Goal: Communication & Community: Answer question/provide support

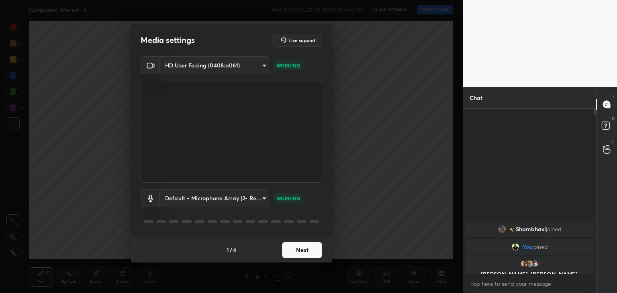
click at [307, 249] on button "Next" at bounding box center [302, 250] width 40 height 16
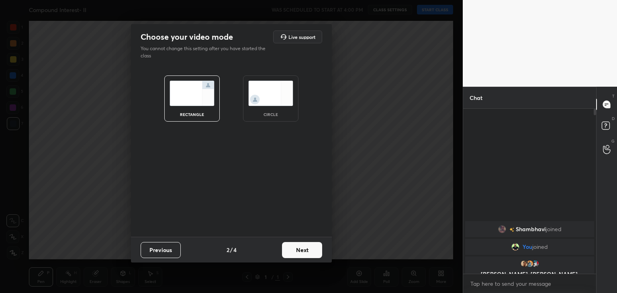
click at [275, 96] on img at bounding box center [270, 93] width 45 height 25
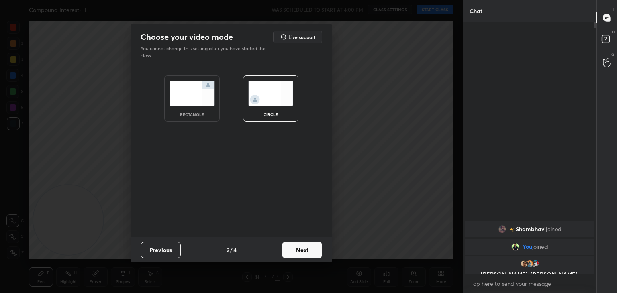
click at [302, 248] on button "Next" at bounding box center [302, 250] width 40 height 16
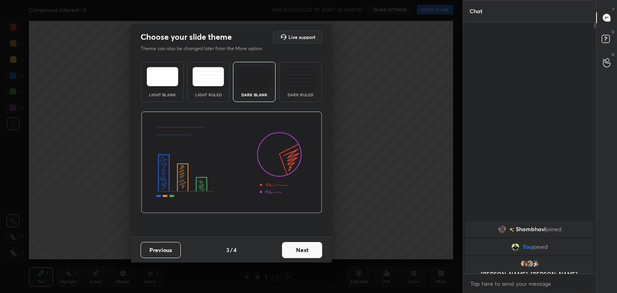
click at [310, 252] on button "Next" at bounding box center [302, 250] width 40 height 16
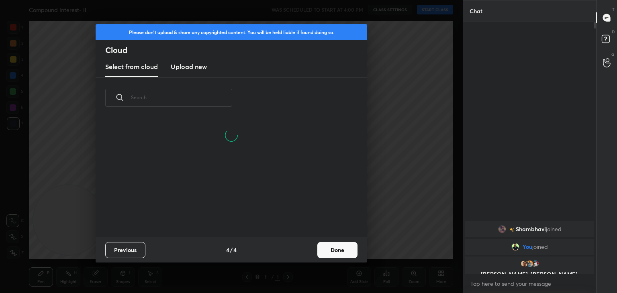
click at [326, 254] on button "Done" at bounding box center [337, 250] width 40 height 16
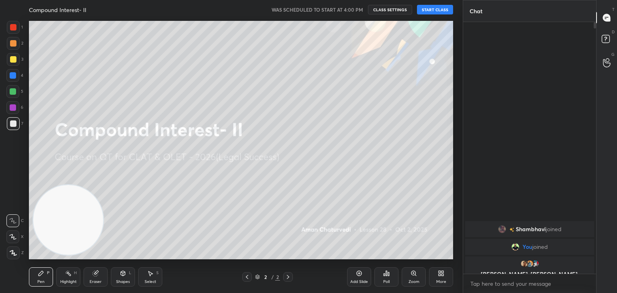
click at [441, 11] on button "START CLASS" at bounding box center [435, 10] width 36 height 10
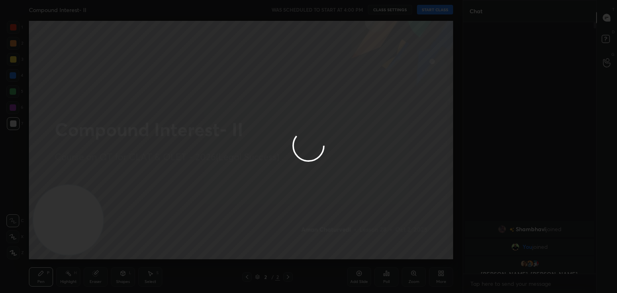
type textarea "x"
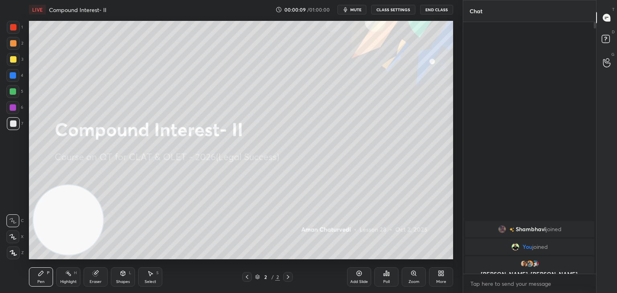
click at [66, 275] on icon at bounding box center [68, 273] width 6 height 6
click at [14, 254] on icon at bounding box center [13, 253] width 6 height 6
click at [37, 271] on div "Pen P" at bounding box center [41, 276] width 24 height 19
click at [13, 90] on div at bounding box center [13, 91] width 6 height 6
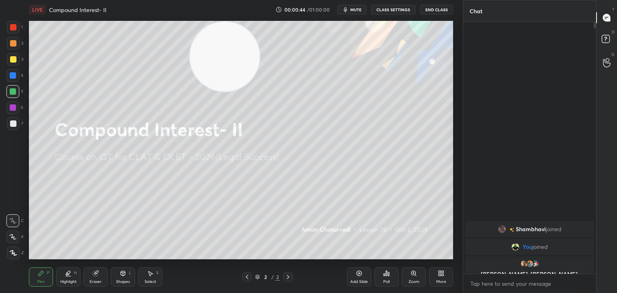
click at [95, 272] on icon at bounding box center [95, 273] width 5 height 5
click at [16, 251] on span "Erase all" at bounding box center [13, 253] width 12 height 6
click at [14, 27] on div at bounding box center [13, 27] width 6 height 6
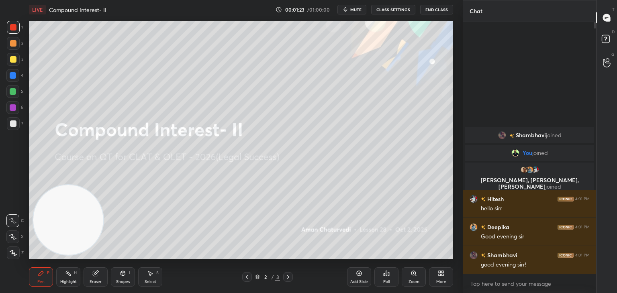
click at [76, 280] on div "Highlight" at bounding box center [68, 282] width 16 height 4
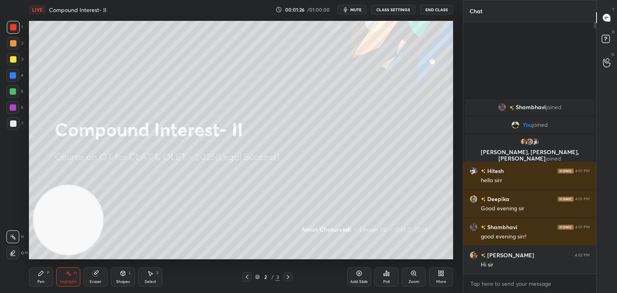
click at [16, 123] on div at bounding box center [13, 123] width 13 height 13
click at [18, 249] on div at bounding box center [12, 252] width 13 height 13
click at [65, 270] on div "Highlight H" at bounding box center [68, 276] width 24 height 19
click at [39, 269] on div "Pen P" at bounding box center [41, 276] width 24 height 19
click at [368, 271] on div "Add Slide" at bounding box center [359, 276] width 24 height 19
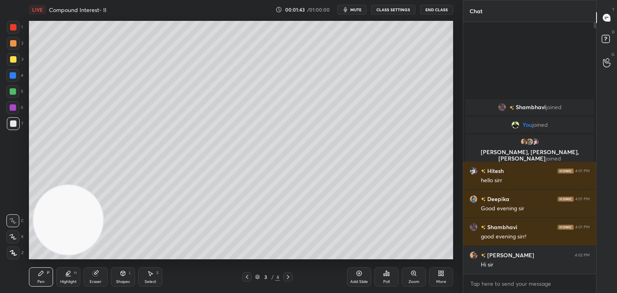
click at [18, 120] on div at bounding box center [13, 123] width 13 height 13
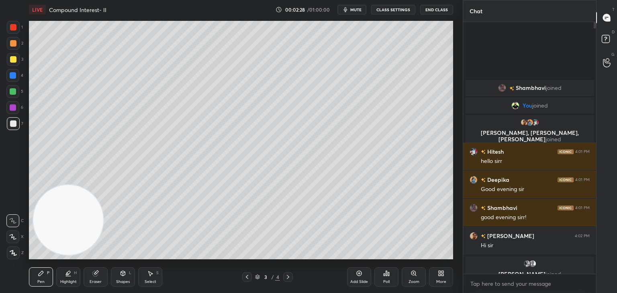
click at [121, 272] on icon at bounding box center [123, 273] width 4 height 5
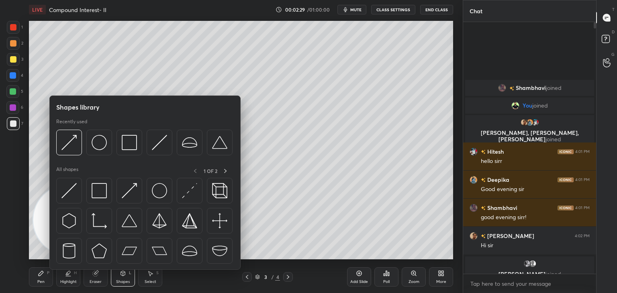
click at [72, 190] on img at bounding box center [68, 190] width 15 height 15
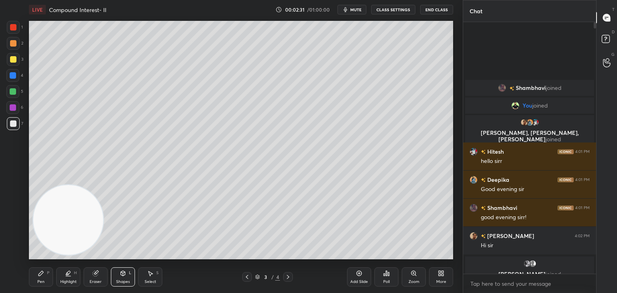
click at [55, 276] on div "Pen P Highlight H Eraser Shapes L Select S" at bounding box center [108, 276] width 159 height 19
click at [43, 273] on icon at bounding box center [41, 273] width 6 height 6
click at [16, 31] on div at bounding box center [13, 27] width 13 height 13
click at [16, 125] on div at bounding box center [13, 123] width 13 height 13
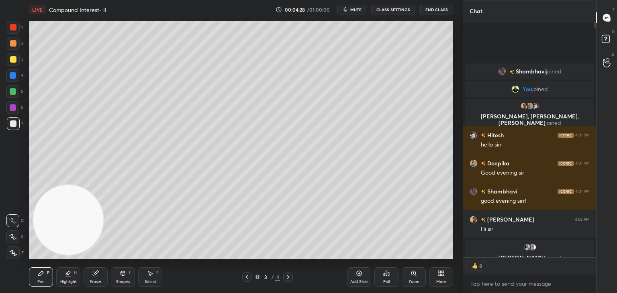
scroll to position [249, 130]
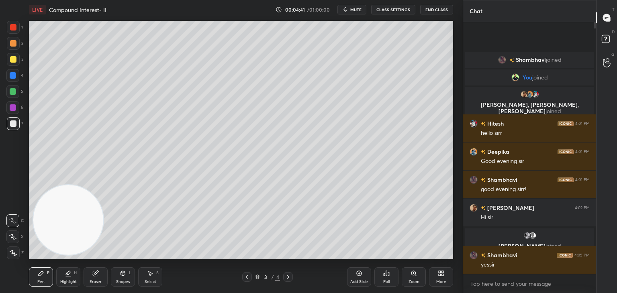
click at [121, 273] on icon at bounding box center [123, 273] width 4 height 5
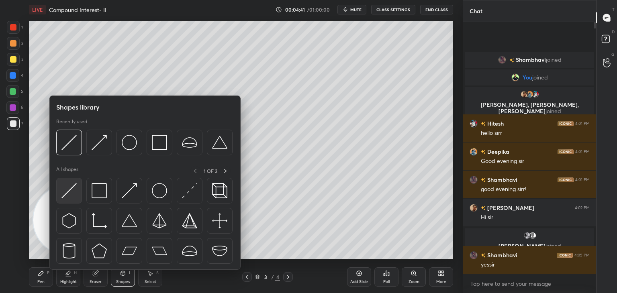
click at [76, 191] on img at bounding box center [68, 190] width 15 height 15
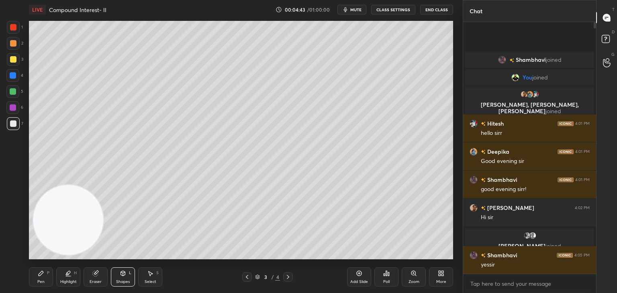
click at [41, 277] on div "Pen P" at bounding box center [41, 276] width 24 height 19
click at [12, 90] on div at bounding box center [13, 91] width 6 height 6
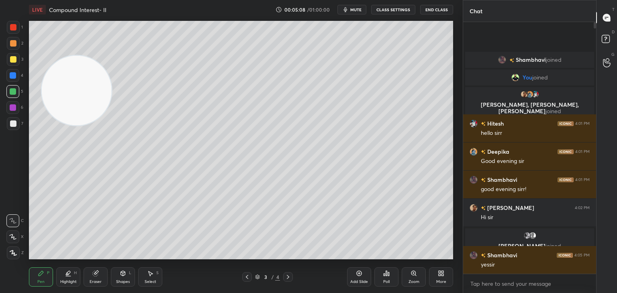
click at [110, 271] on div "Pen P Highlight H Eraser Shapes L Select S" at bounding box center [108, 276] width 159 height 19
click at [114, 269] on div "Shapes L" at bounding box center [123, 276] width 24 height 19
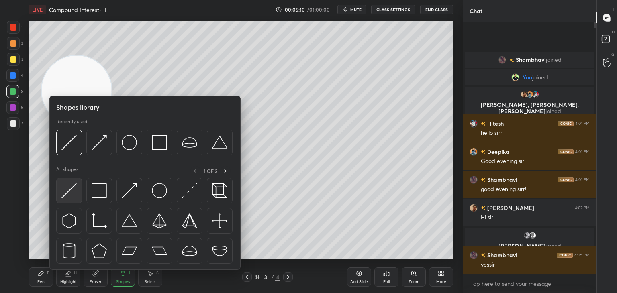
click at [73, 192] on img at bounding box center [68, 190] width 15 height 15
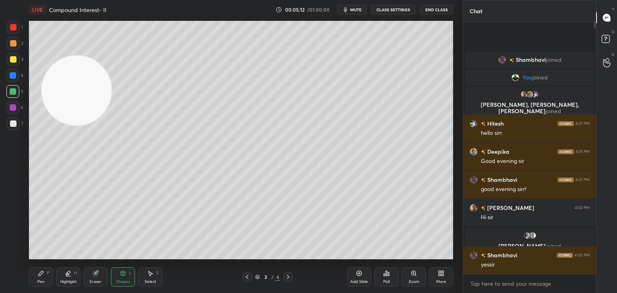
click at [39, 280] on div "Pen" at bounding box center [40, 282] width 7 height 4
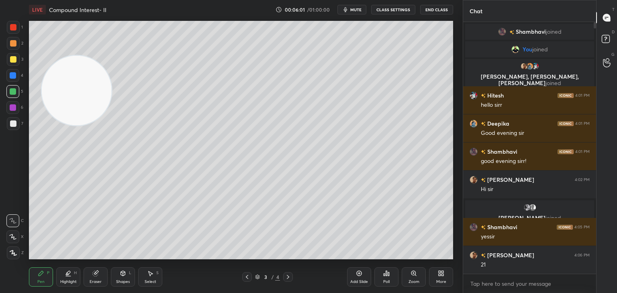
click at [356, 267] on div "Add Slide" at bounding box center [359, 276] width 24 height 19
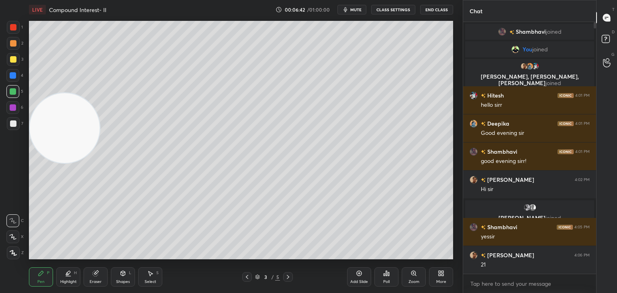
click at [12, 128] on div at bounding box center [13, 123] width 13 height 13
click at [94, 277] on div "Eraser" at bounding box center [95, 276] width 24 height 19
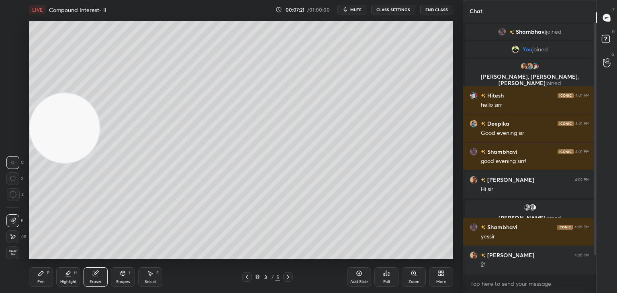
click at [45, 279] on div "Pen P" at bounding box center [41, 276] width 24 height 19
click at [45, 281] on div "Pen P" at bounding box center [41, 276] width 24 height 19
click at [16, 93] on div at bounding box center [12, 91] width 13 height 13
click at [8, 34] on div "1" at bounding box center [15, 29] width 16 height 16
click at [356, 276] on icon at bounding box center [359, 273] width 6 height 6
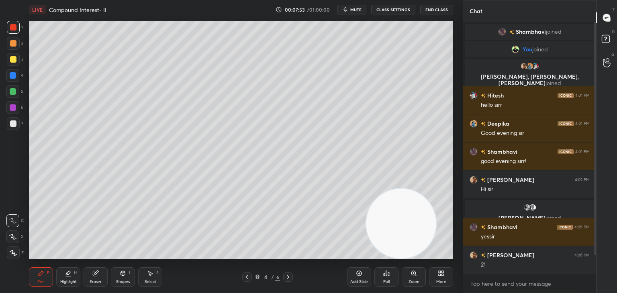
click at [126, 278] on div "Shapes L" at bounding box center [123, 276] width 24 height 19
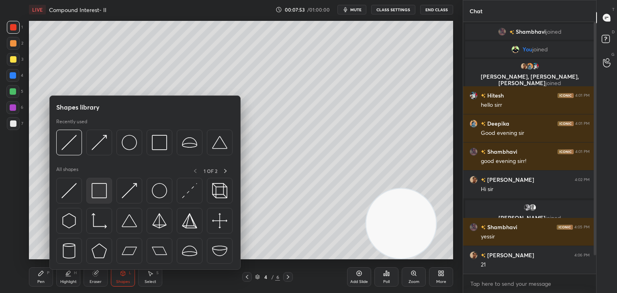
click at [100, 194] on img at bounding box center [99, 190] width 15 height 15
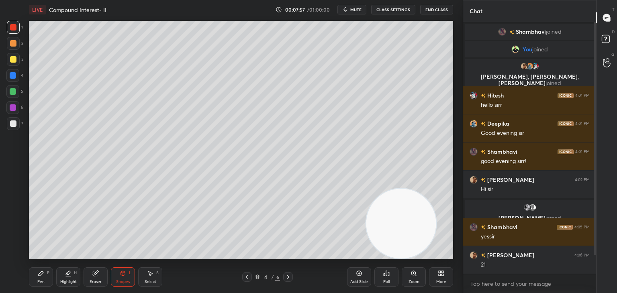
click at [52, 271] on div "Pen P" at bounding box center [41, 276] width 24 height 19
click at [20, 126] on div "7" at bounding box center [15, 123] width 16 height 13
click at [13, 58] on div at bounding box center [13, 59] width 6 height 6
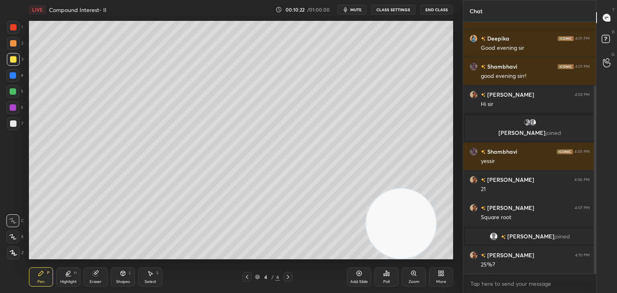
scroll to position [113, 0]
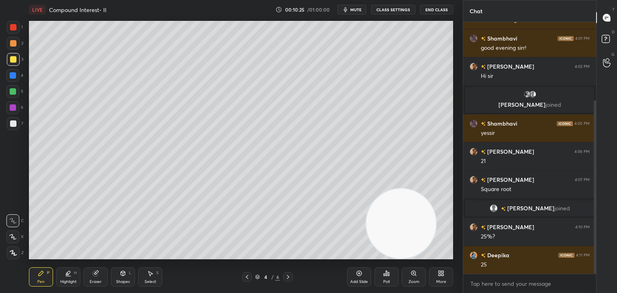
click at [12, 88] on div at bounding box center [13, 91] width 6 height 6
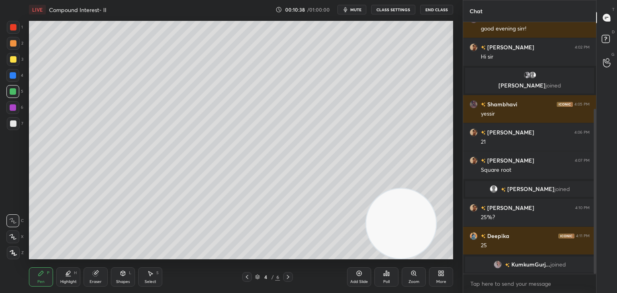
click at [93, 275] on icon at bounding box center [95, 273] width 6 height 6
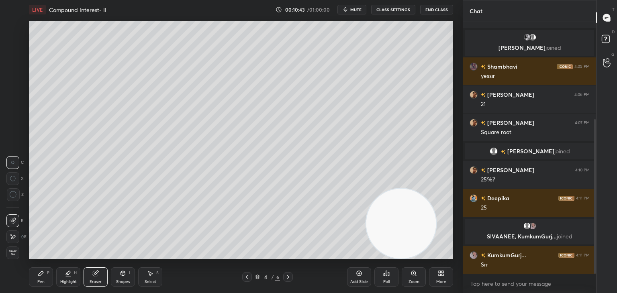
scroll to position [186, 0]
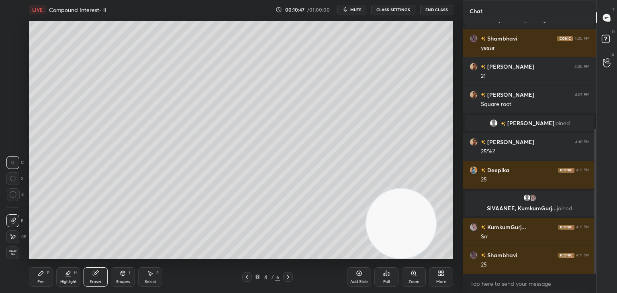
click at [41, 275] on icon at bounding box center [41, 273] width 5 height 5
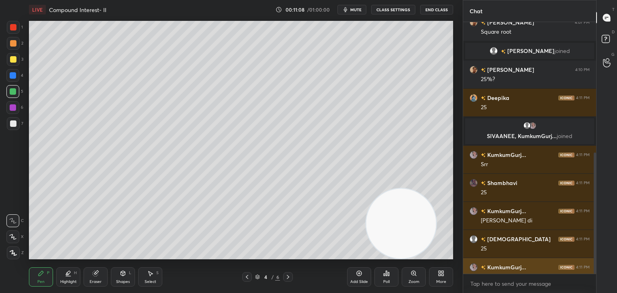
scroll to position [283, 0]
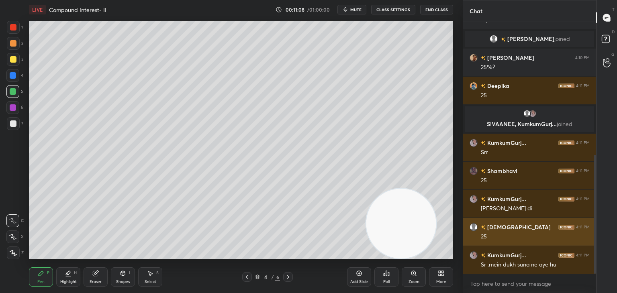
click at [483, 239] on div "25" at bounding box center [535, 237] width 109 height 8
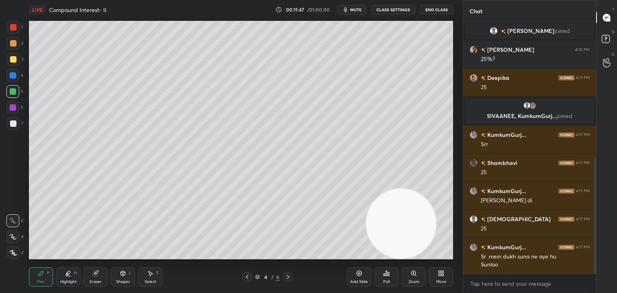
scroll to position [326, 0]
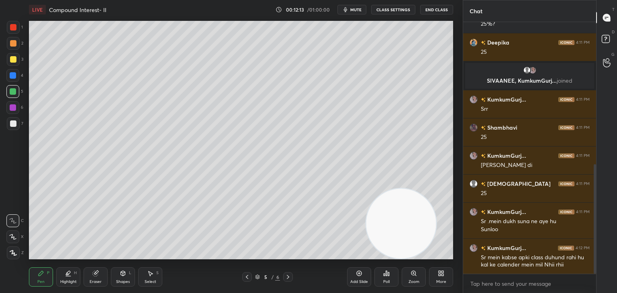
click at [442, 280] on div "More" at bounding box center [441, 282] width 10 height 4
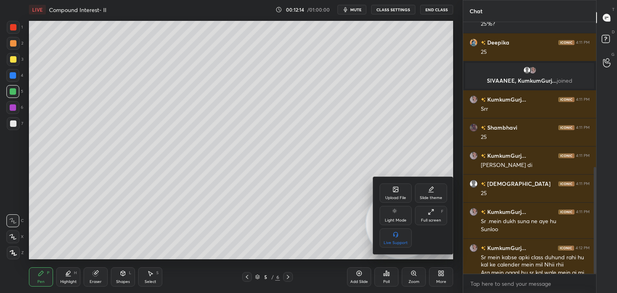
scroll to position [341, 0]
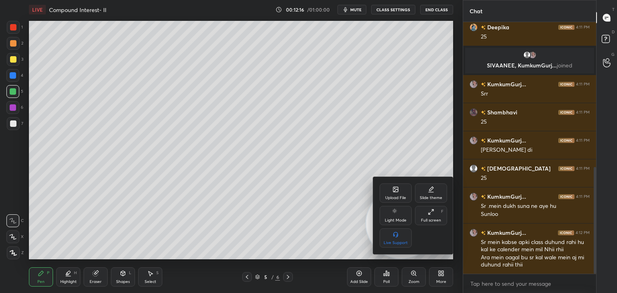
click at [391, 195] on div "Upload File" at bounding box center [395, 192] width 32 height 19
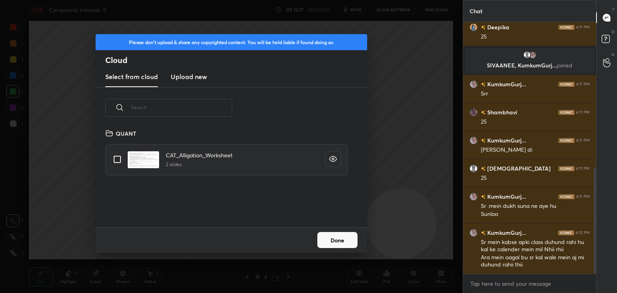
scroll to position [99, 258]
click at [183, 78] on h3 "Upload new" at bounding box center [189, 77] width 36 height 10
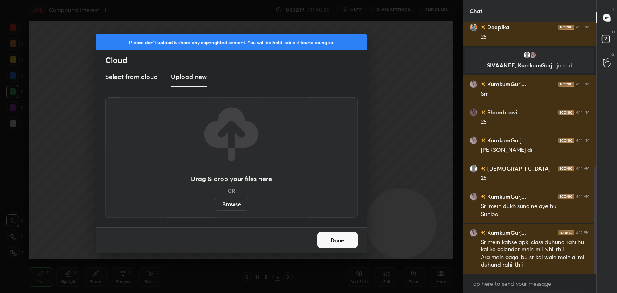
click at [228, 202] on label "Browse" at bounding box center [232, 204] width 36 height 13
click at [214, 202] on input "Browse" at bounding box center [214, 204] width 0 height 13
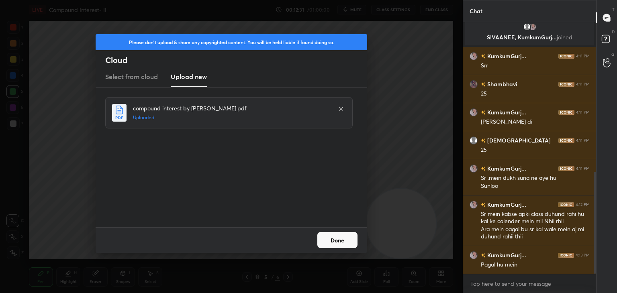
click at [337, 245] on button "Done" at bounding box center [337, 240] width 40 height 16
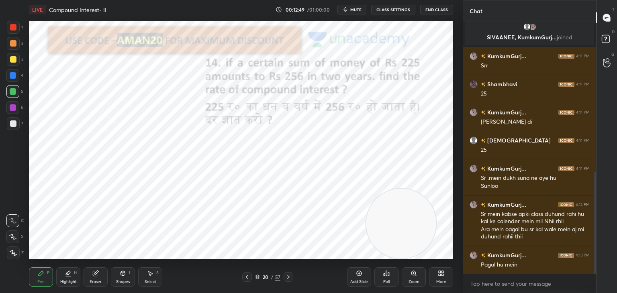
click at [15, 26] on div at bounding box center [13, 27] width 6 height 6
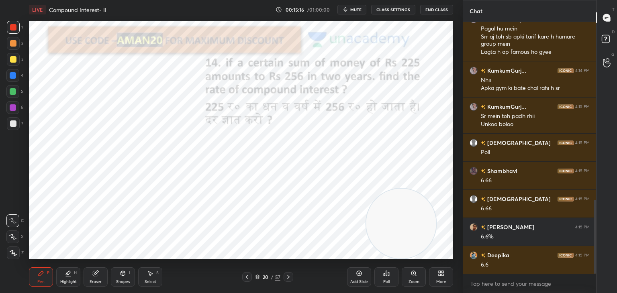
scroll to position [633, 0]
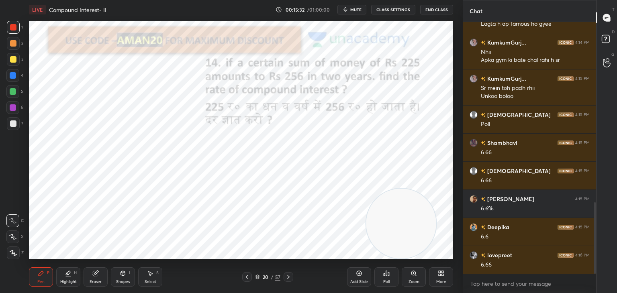
click at [94, 275] on icon at bounding box center [95, 273] width 5 height 5
click at [47, 268] on div "Pen P" at bounding box center [41, 276] width 24 height 19
click at [45, 273] on div "Pen P" at bounding box center [41, 276] width 24 height 19
click at [101, 271] on div "Eraser" at bounding box center [95, 276] width 24 height 19
click at [36, 275] on div "Pen P" at bounding box center [41, 276] width 24 height 19
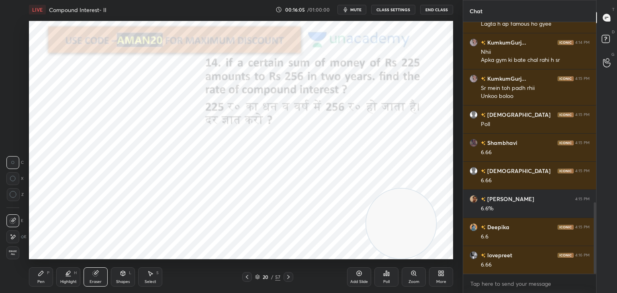
click at [42, 271] on icon at bounding box center [41, 273] width 5 height 5
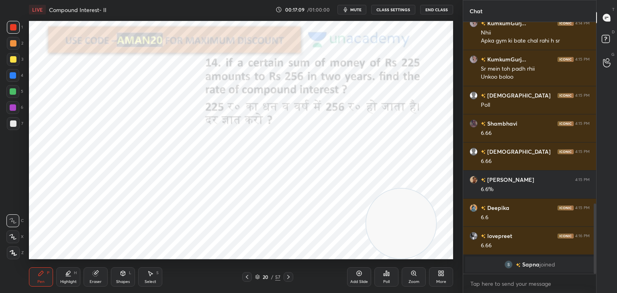
scroll to position [662, 0]
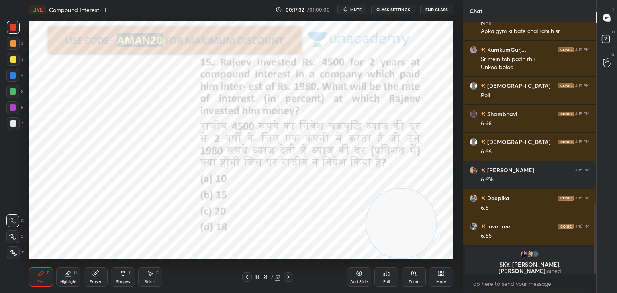
click at [11, 28] on div at bounding box center [13, 27] width 6 height 6
click at [346, 11] on icon "button" at bounding box center [346, 9] width 4 height 5
click at [350, 12] on span "unmute" at bounding box center [354, 10] width 17 height 6
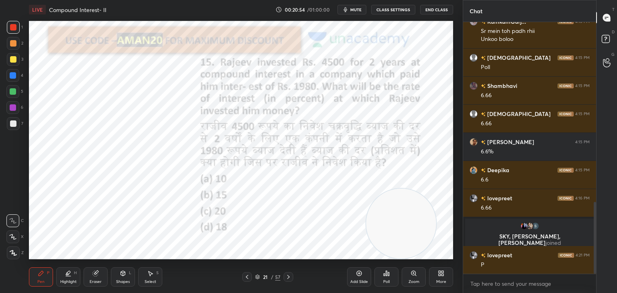
click at [382, 275] on div "Poll" at bounding box center [386, 276] width 24 height 19
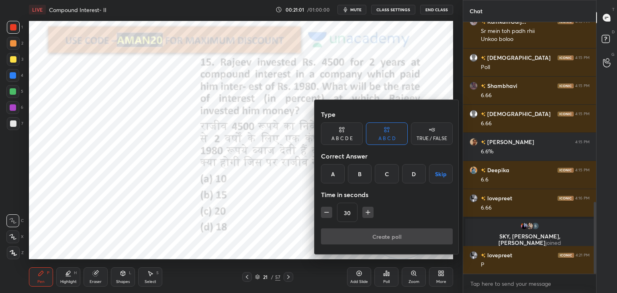
click at [385, 177] on div "C" at bounding box center [387, 173] width 24 height 19
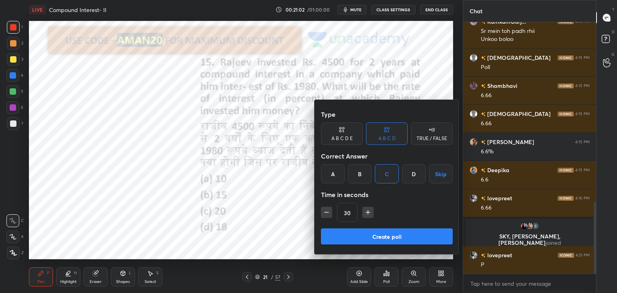
click at [381, 232] on button "Create poll" at bounding box center [387, 236] width 132 height 16
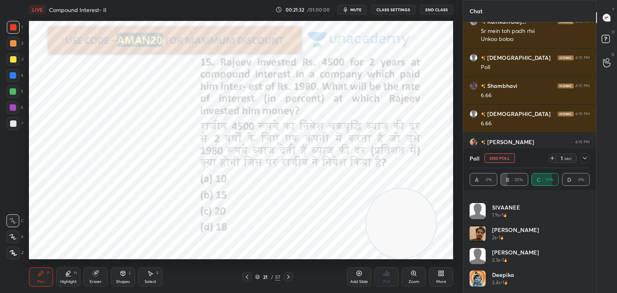
scroll to position [0, 0]
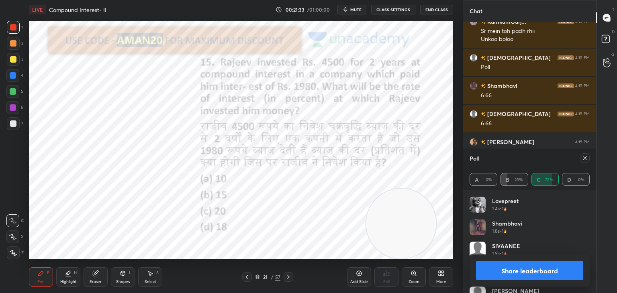
click at [514, 268] on button "Share leaderboard" at bounding box center [529, 270] width 107 height 19
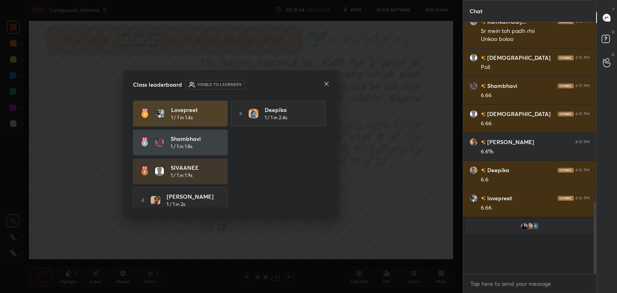
scroll to position [2, 2]
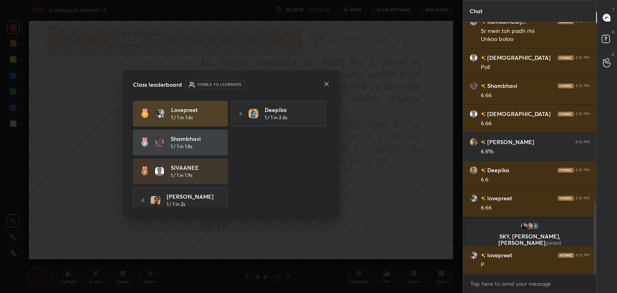
click at [329, 84] on icon at bounding box center [326, 84] width 6 height 6
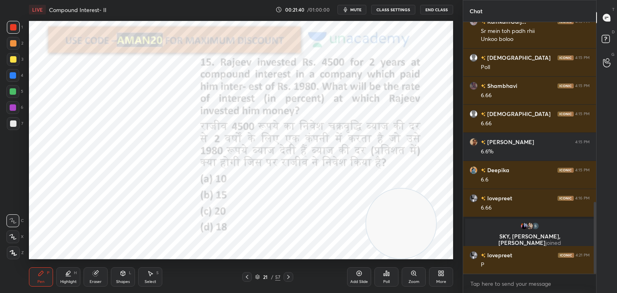
click at [95, 265] on div "Pen P Highlight H Eraser Shapes L Select S 21 / 57 Add Slide Poll Zoom More" at bounding box center [241, 277] width 424 height 32
click at [95, 270] on icon at bounding box center [95, 273] width 6 height 6
click at [48, 269] on div "Pen P" at bounding box center [41, 276] width 24 height 19
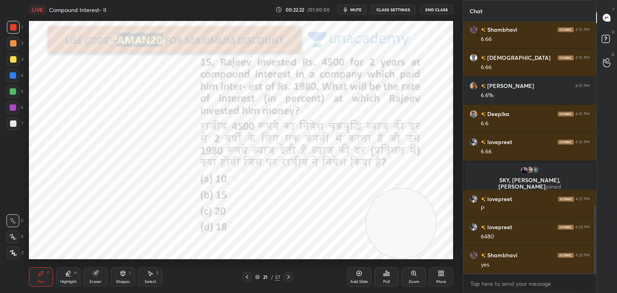
scroll to position [714, 0]
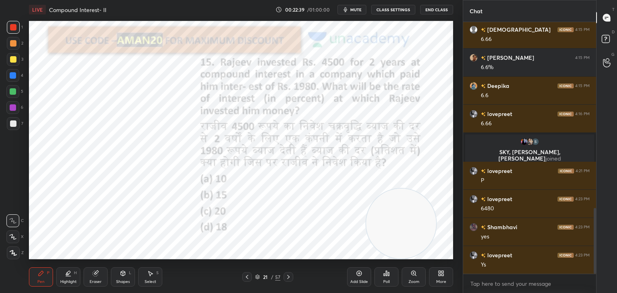
click at [11, 106] on div at bounding box center [13, 107] width 6 height 6
click at [253, 280] on div "27 / 57" at bounding box center [267, 277] width 51 height 10
click at [253, 278] on div "27 / 57" at bounding box center [267, 277] width 51 height 10
click at [259, 275] on icon at bounding box center [257, 277] width 5 height 5
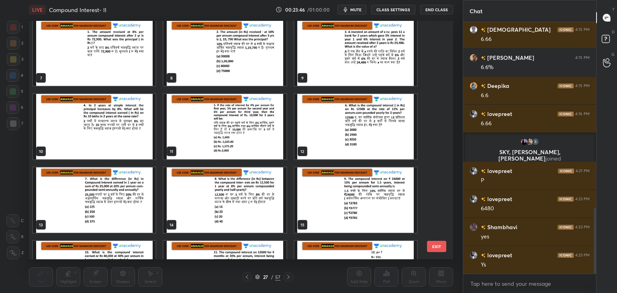
scroll to position [0, 0]
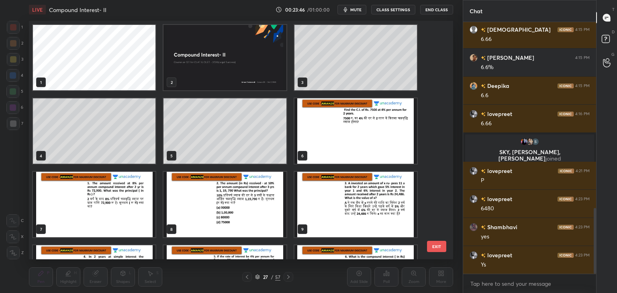
click at [315, 149] on img "grid" at bounding box center [355, 130] width 122 height 65
click at [321, 145] on img "grid" at bounding box center [355, 130] width 122 height 65
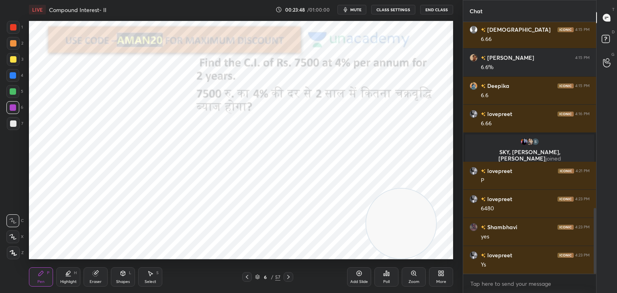
click at [20, 28] on div "1" at bounding box center [15, 27] width 16 height 13
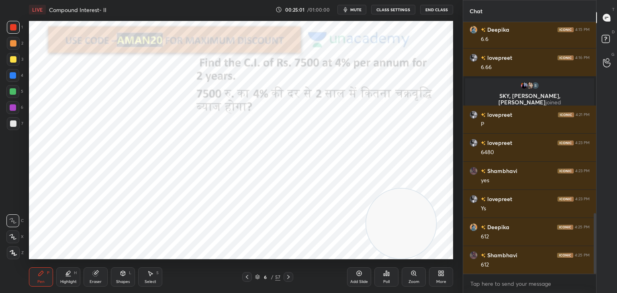
scroll to position [798, 0]
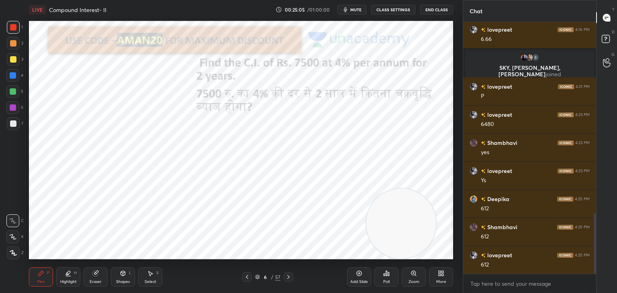
click at [15, 91] on div at bounding box center [13, 91] width 6 height 6
click at [14, 240] on div at bounding box center [12, 236] width 13 height 13
click at [97, 280] on div "Eraser" at bounding box center [96, 282] width 12 height 4
click at [31, 279] on div "Pen P" at bounding box center [41, 276] width 24 height 19
click at [40, 280] on div "Pen" at bounding box center [40, 282] width 7 height 4
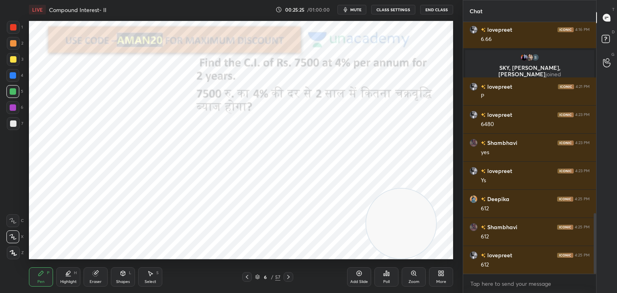
click at [45, 276] on div "Pen P" at bounding box center [41, 276] width 24 height 19
click at [17, 79] on div at bounding box center [12, 75] width 13 height 13
click at [125, 273] on icon at bounding box center [123, 273] width 6 height 6
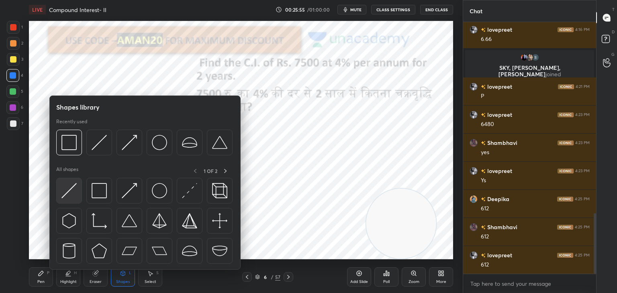
click at [75, 195] on img at bounding box center [68, 190] width 15 height 15
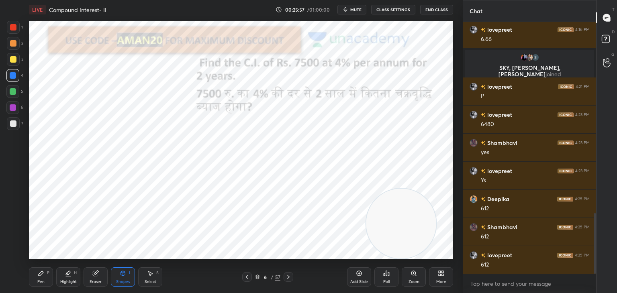
click at [47, 269] on div "Pen P" at bounding box center [41, 276] width 24 height 19
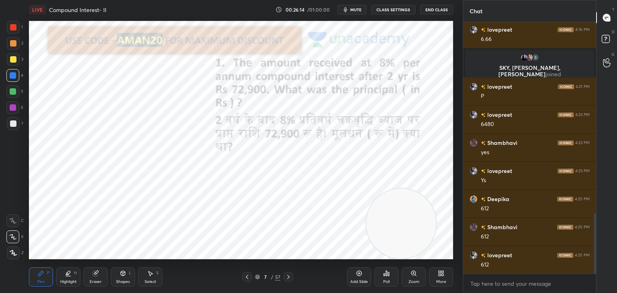
click at [14, 25] on div at bounding box center [13, 27] width 6 height 6
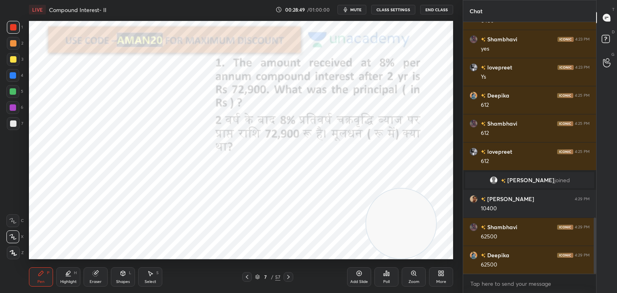
scroll to position [906, 0]
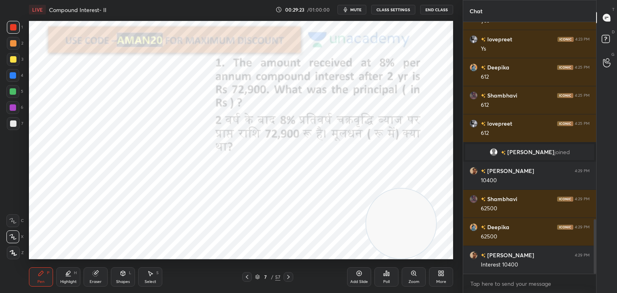
click at [120, 273] on icon at bounding box center [123, 273] width 6 height 6
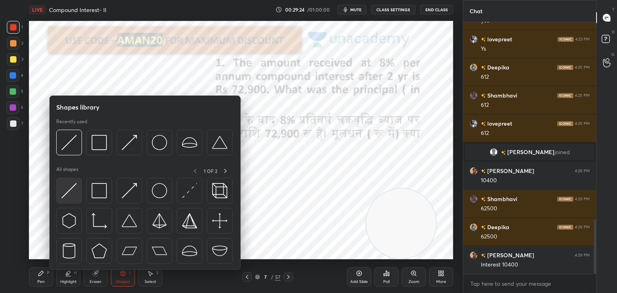
click at [80, 195] on div at bounding box center [69, 191] width 26 height 26
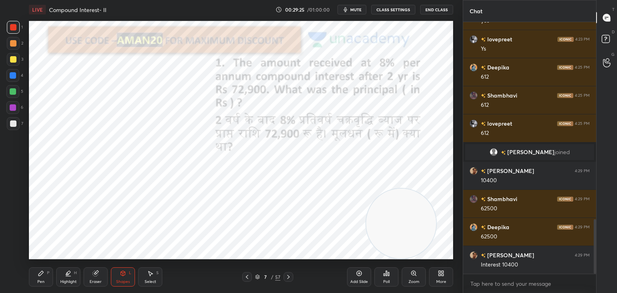
click at [43, 276] on icon at bounding box center [41, 273] width 6 height 6
click at [13, 76] on div at bounding box center [13, 75] width 6 height 6
click at [104, 275] on div "Eraser" at bounding box center [95, 276] width 24 height 19
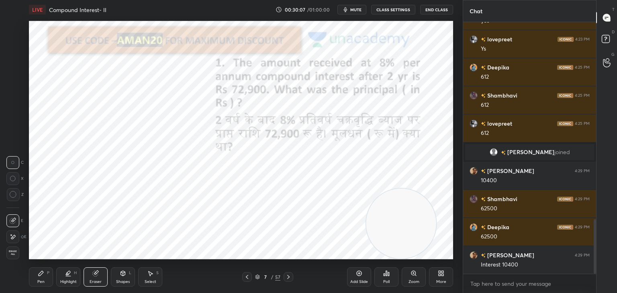
click at [42, 281] on div "Pen" at bounding box center [40, 282] width 7 height 4
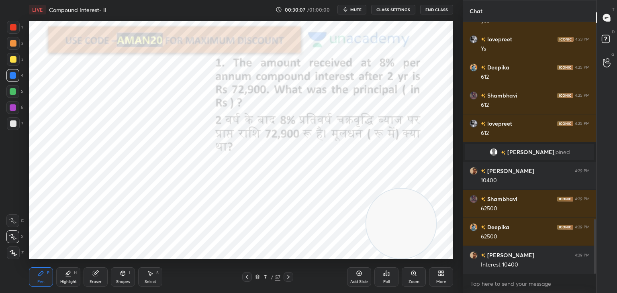
click at [45, 275] on div "Pen P" at bounding box center [41, 276] width 24 height 19
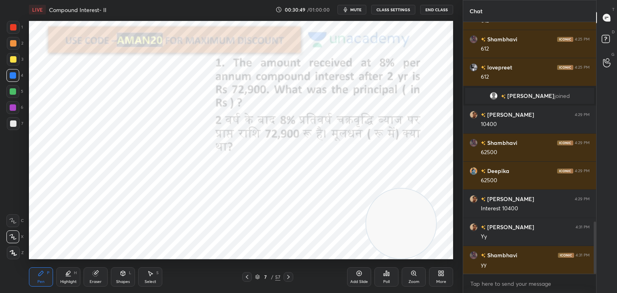
scroll to position [991, 0]
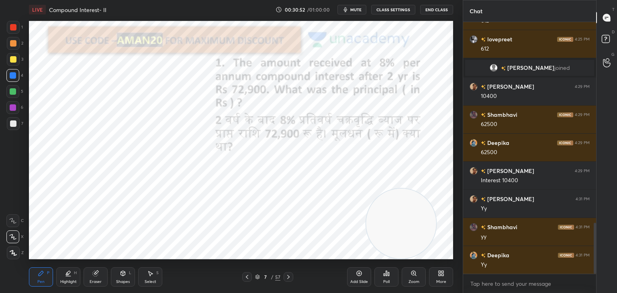
click at [123, 274] on icon at bounding box center [123, 274] width 0 height 3
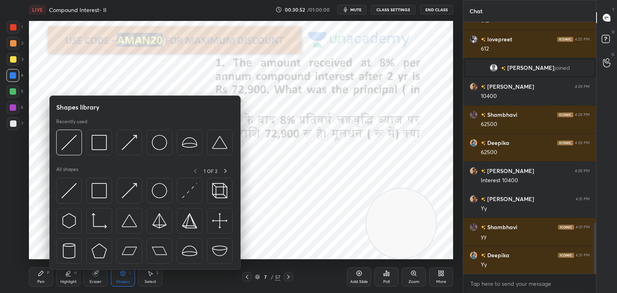
click at [82, 197] on div at bounding box center [144, 223] width 177 height 90
click at [79, 190] on div at bounding box center [69, 191] width 26 height 26
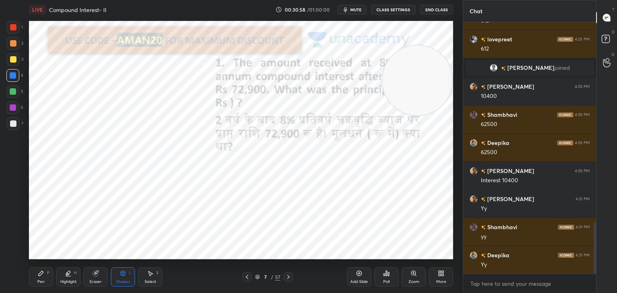
click at [44, 270] on div "Pen P" at bounding box center [41, 276] width 24 height 19
click at [16, 31] on div at bounding box center [13, 27] width 13 height 13
click at [98, 274] on icon at bounding box center [95, 273] width 6 height 6
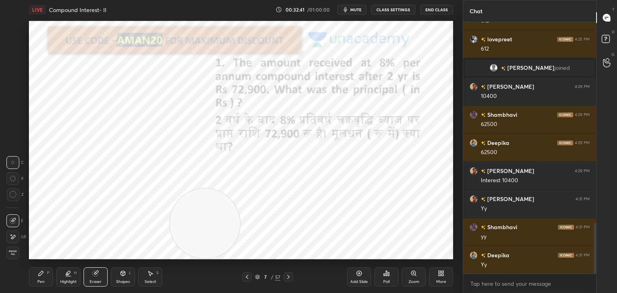
click at [47, 275] on div "P" at bounding box center [48, 273] width 2 height 4
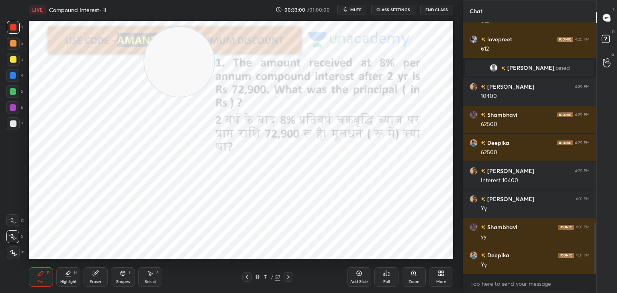
click at [13, 76] on div at bounding box center [13, 75] width 6 height 6
click at [98, 275] on icon at bounding box center [95, 273] width 6 height 6
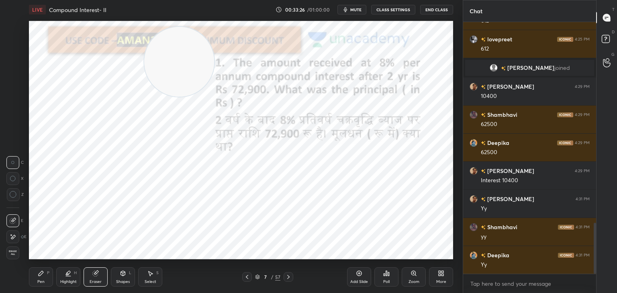
click at [50, 275] on div "Pen P" at bounding box center [41, 276] width 24 height 19
click at [49, 275] on div "Pen P" at bounding box center [41, 276] width 24 height 19
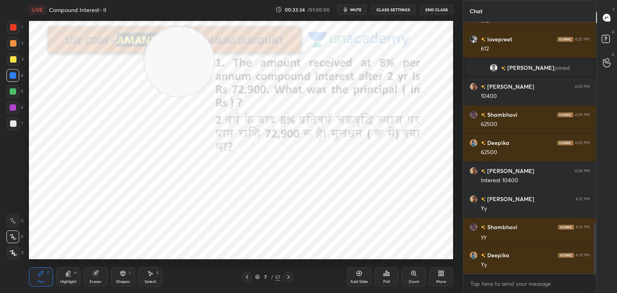
click at [122, 279] on div "Shapes L" at bounding box center [123, 276] width 24 height 19
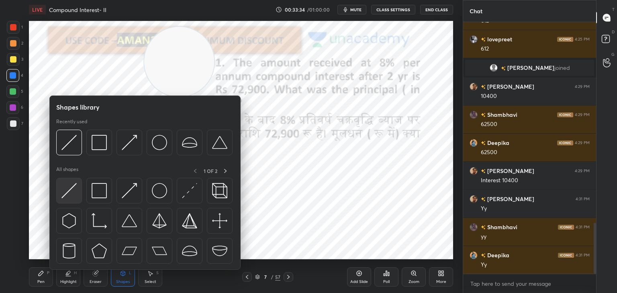
click at [73, 193] on img at bounding box center [68, 190] width 15 height 15
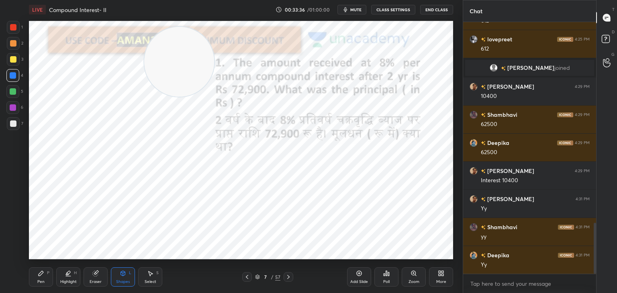
click at [45, 274] on div "Pen P" at bounding box center [41, 276] width 24 height 19
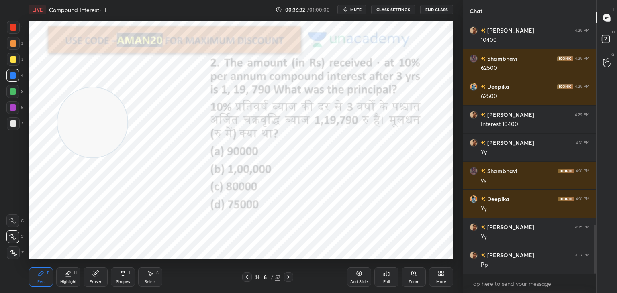
scroll to position [1075, 0]
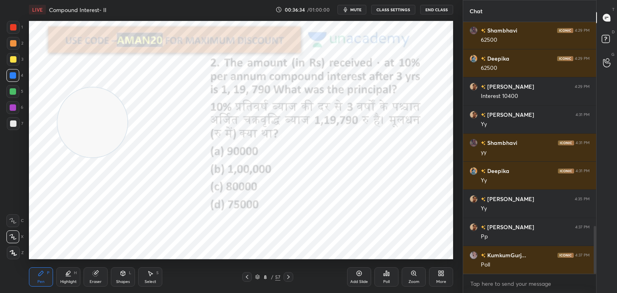
click at [383, 281] on div "Poll" at bounding box center [386, 282] width 6 height 4
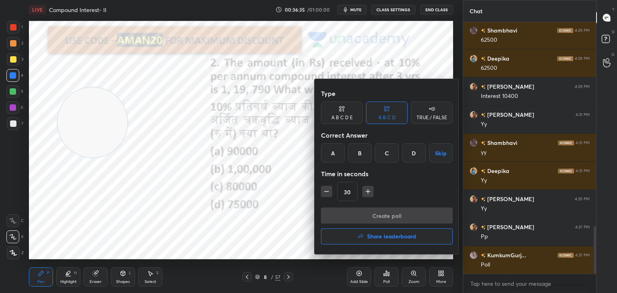
click at [338, 150] on div "A" at bounding box center [333, 152] width 24 height 19
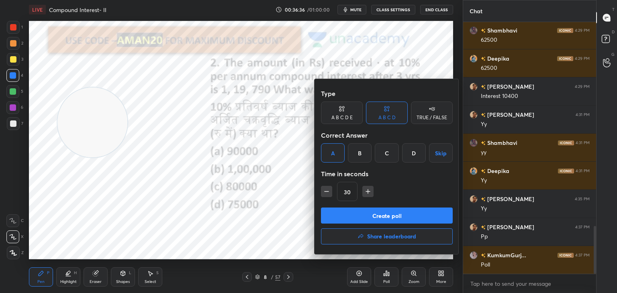
click at [343, 215] on button "Create poll" at bounding box center [387, 216] width 132 height 16
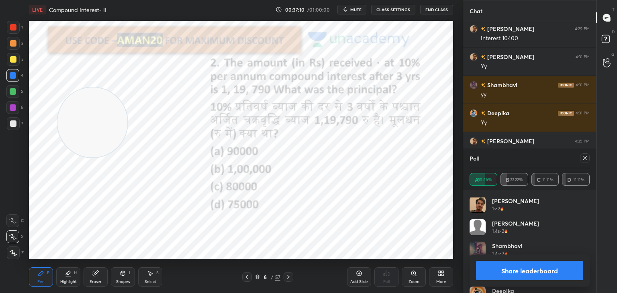
scroll to position [16, 0]
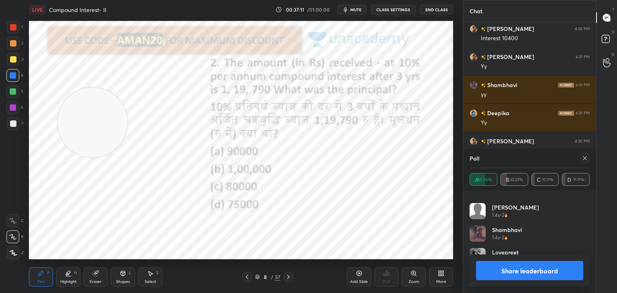
click at [513, 277] on button "Share leaderboard" at bounding box center [529, 270] width 107 height 19
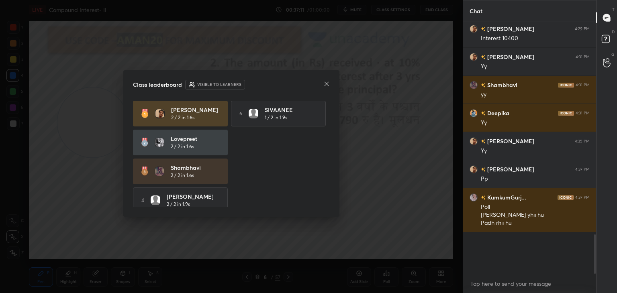
scroll to position [1124, 0]
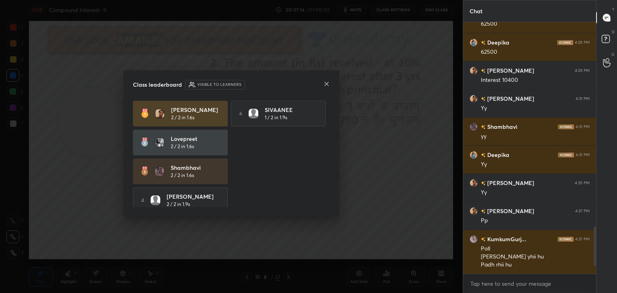
click at [328, 83] on icon at bounding box center [326, 84] width 6 height 6
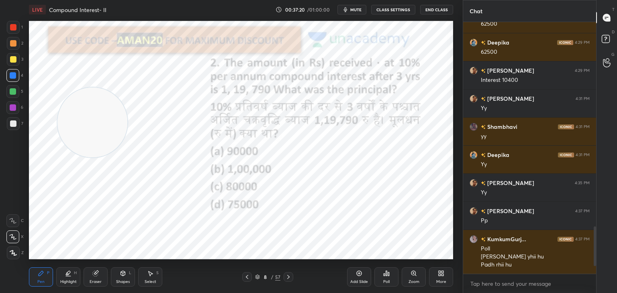
click at [85, 279] on div "Eraser" at bounding box center [95, 276] width 24 height 19
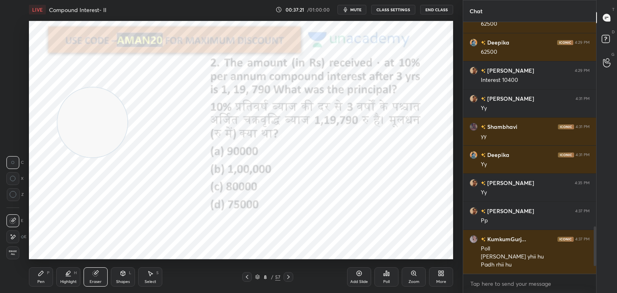
click at [16, 258] on div "Erase all" at bounding box center [12, 252] width 13 height 13
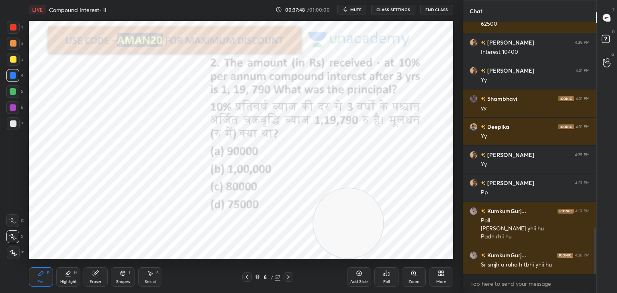
click at [118, 272] on div "Shapes L" at bounding box center [123, 276] width 24 height 19
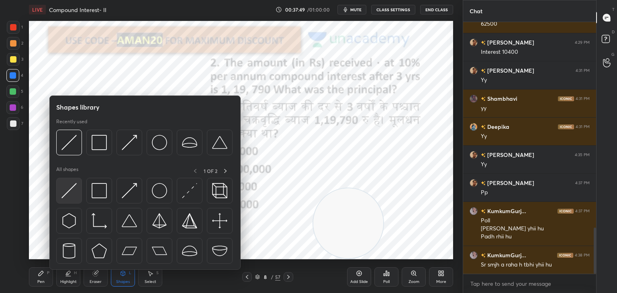
click at [73, 197] on img at bounding box center [68, 190] width 15 height 15
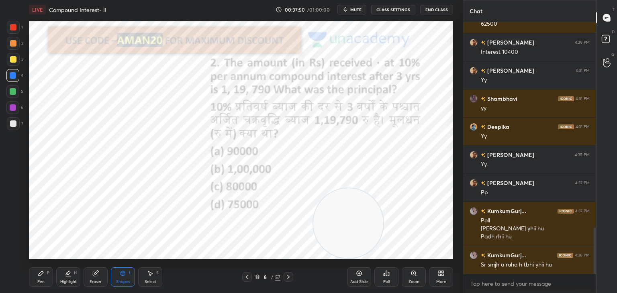
click at [47, 272] on div "P" at bounding box center [48, 273] width 2 height 4
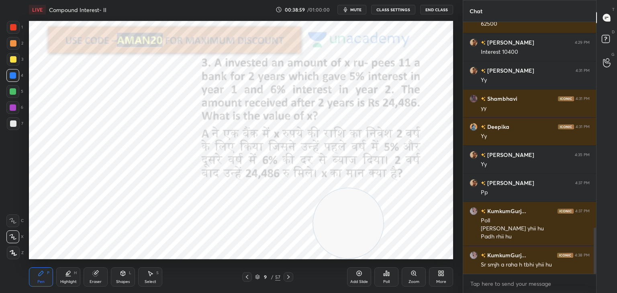
click at [12, 28] on div at bounding box center [13, 27] width 6 height 6
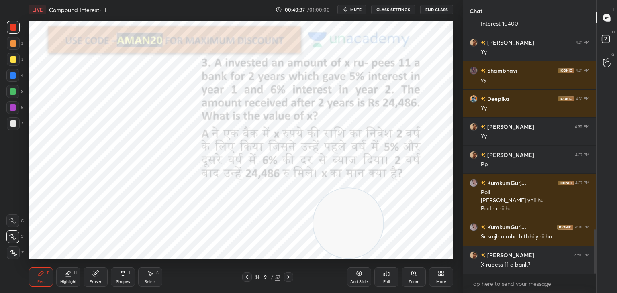
scroll to position [1175, 0]
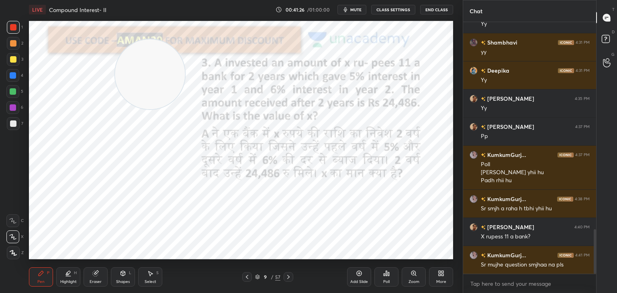
click at [12, 77] on div at bounding box center [13, 75] width 6 height 6
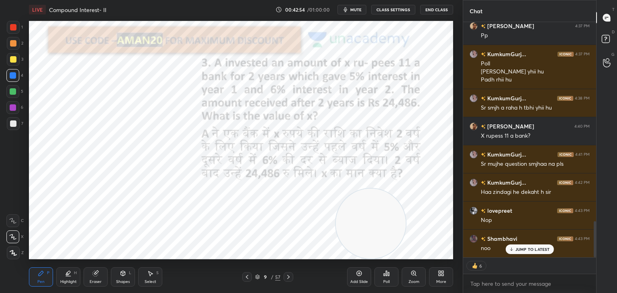
scroll to position [1304, 0]
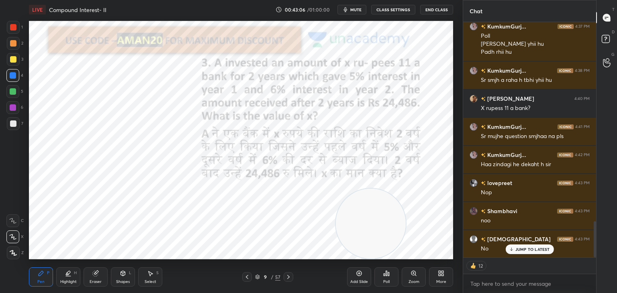
click at [524, 248] on p "JUMP TO LATEST" at bounding box center [532, 249] width 35 height 5
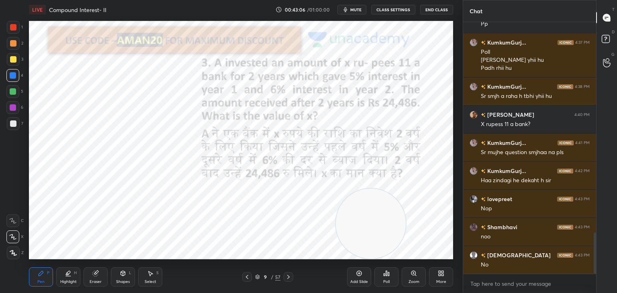
scroll to position [2, 2]
click at [99, 274] on div "Eraser" at bounding box center [95, 276] width 24 height 19
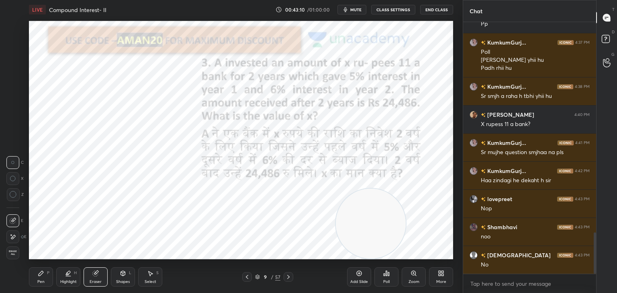
click at [39, 275] on icon at bounding box center [41, 273] width 5 height 5
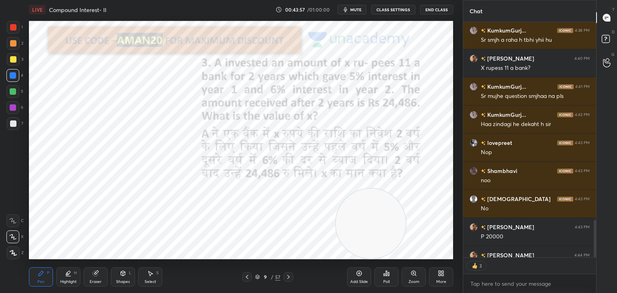
scroll to position [1368, 0]
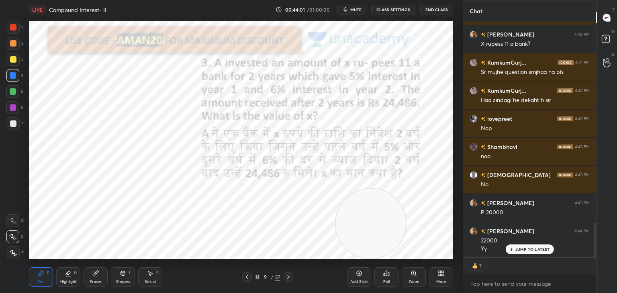
click at [517, 248] on p "JUMP TO LATEST" at bounding box center [532, 249] width 35 height 5
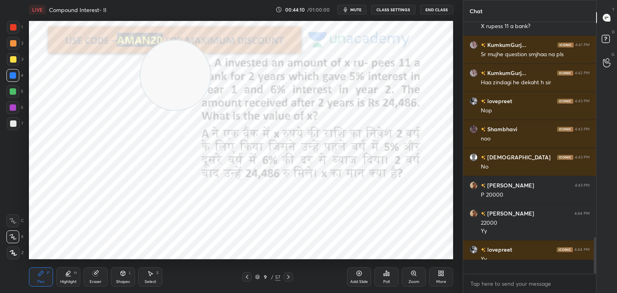
scroll to position [249, 130]
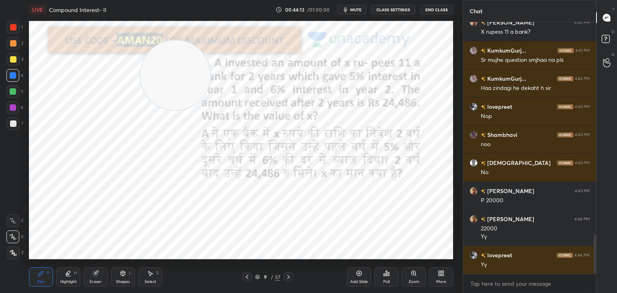
click at [14, 30] on div at bounding box center [13, 27] width 6 height 6
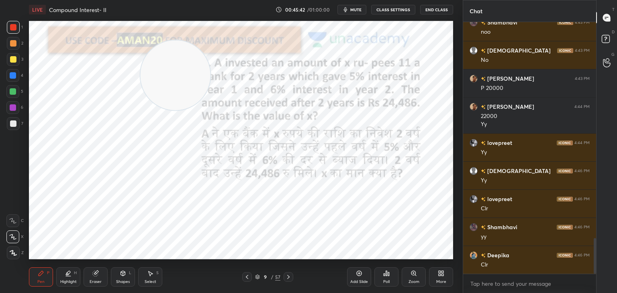
scroll to position [1521, 0]
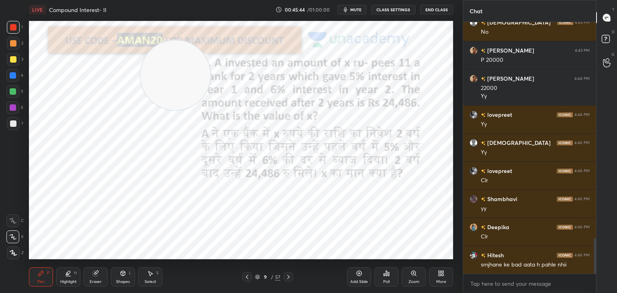
click at [357, 275] on icon at bounding box center [359, 273] width 6 height 6
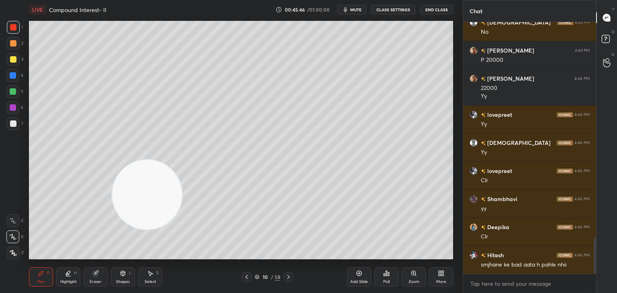
click at [16, 57] on div at bounding box center [13, 59] width 13 height 13
click at [18, 26] on div at bounding box center [13, 27] width 13 height 13
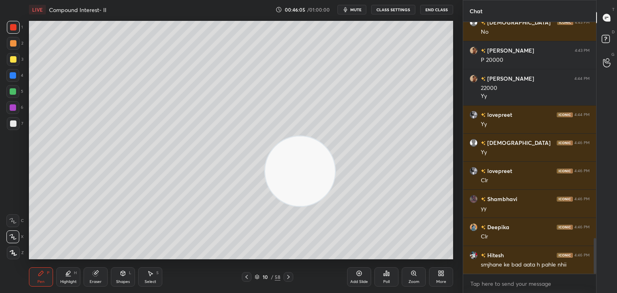
click at [16, 90] on div at bounding box center [13, 91] width 6 height 6
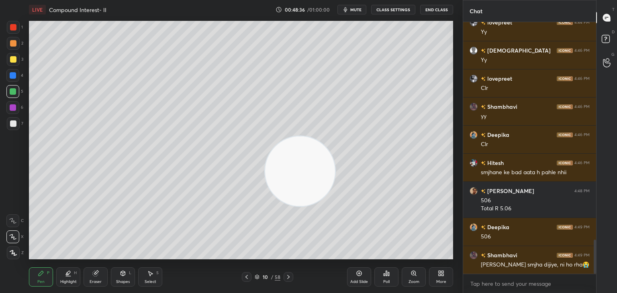
scroll to position [1641, 0]
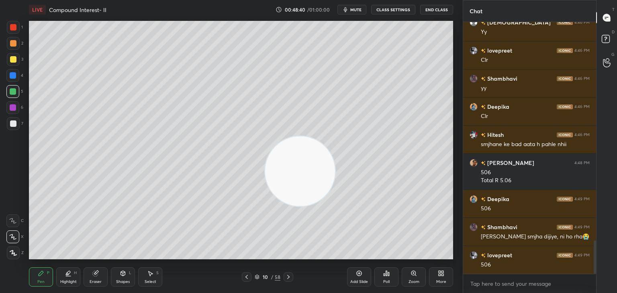
click at [15, 57] on div at bounding box center [13, 59] width 6 height 6
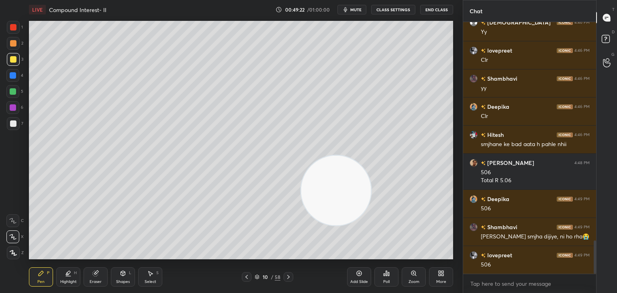
click at [0, 44] on div "1 2 3 4 5 6 7 C X Z C X Z E E Erase all H H" at bounding box center [13, 140] width 26 height 238
click at [15, 31] on div at bounding box center [13, 27] width 13 height 13
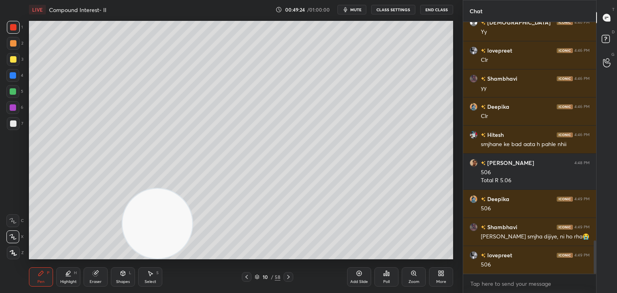
click at [19, 127] on div "7" at bounding box center [15, 123] width 16 height 13
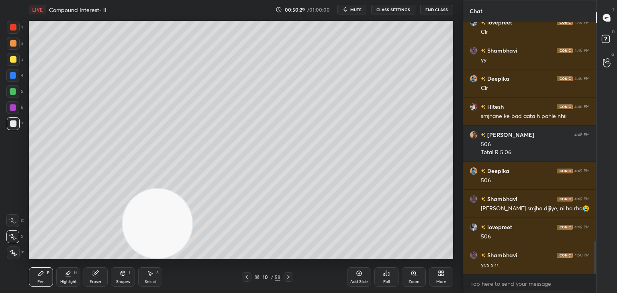
click at [354, 270] on div "Add Slide" at bounding box center [359, 276] width 24 height 19
click at [16, 59] on div at bounding box center [13, 59] width 13 height 13
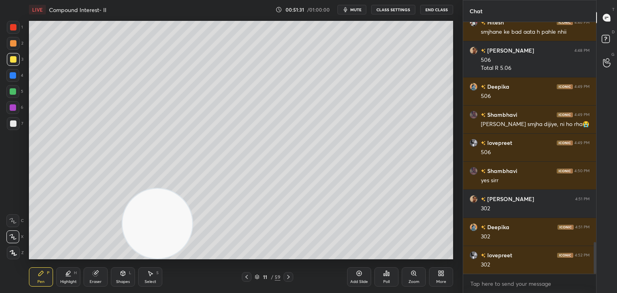
scroll to position [1782, 0]
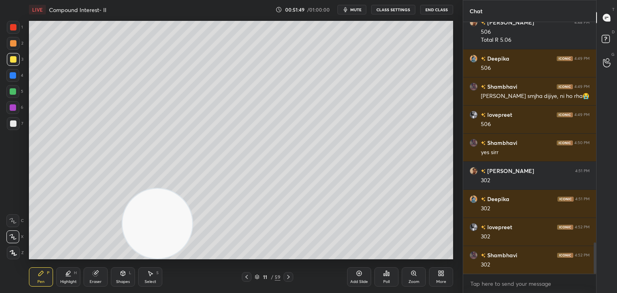
click at [348, 8] on icon "button" at bounding box center [345, 9] width 6 height 6
click at [355, 10] on span "unmute" at bounding box center [354, 10] width 17 height 6
click at [13, 89] on div at bounding box center [13, 91] width 6 height 6
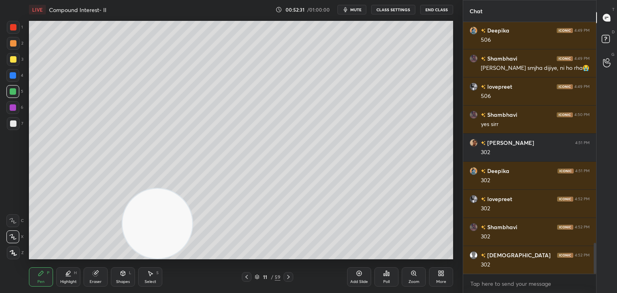
scroll to position [1838, 0]
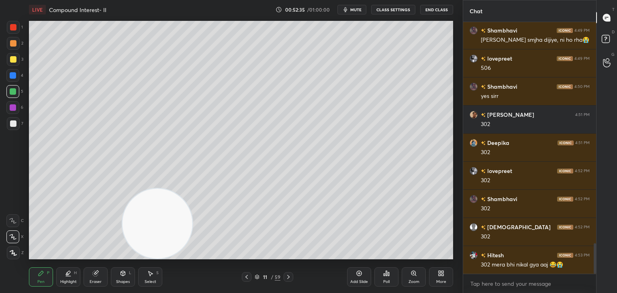
click at [18, 122] on div at bounding box center [13, 123] width 13 height 13
click at [124, 282] on div "Shapes" at bounding box center [123, 282] width 14 height 4
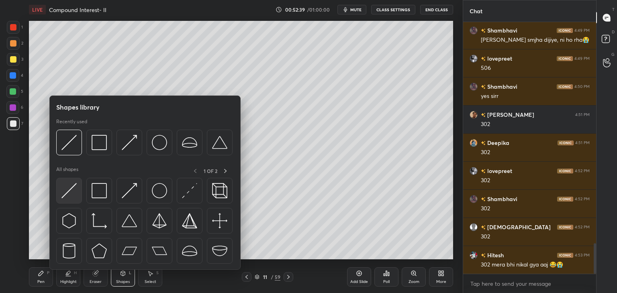
click at [76, 191] on img at bounding box center [68, 190] width 15 height 15
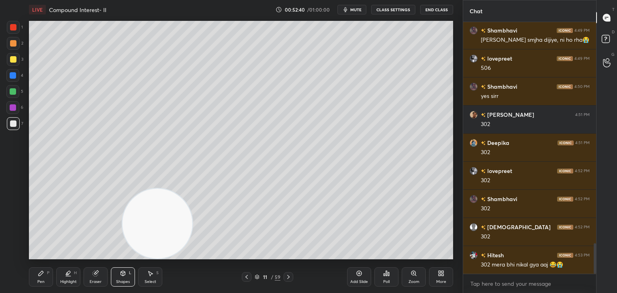
click at [37, 277] on div "Pen P" at bounding box center [41, 276] width 24 height 19
click at [15, 91] on div at bounding box center [13, 91] width 6 height 6
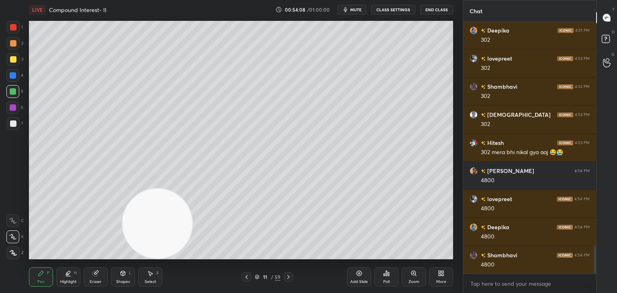
scroll to position [1978, 0]
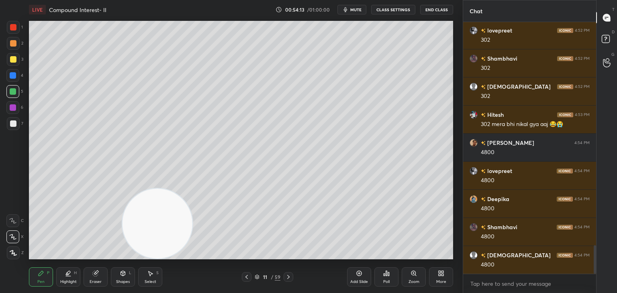
click at [11, 77] on div at bounding box center [13, 75] width 6 height 6
click at [90, 283] on div "Eraser" at bounding box center [96, 282] width 12 height 4
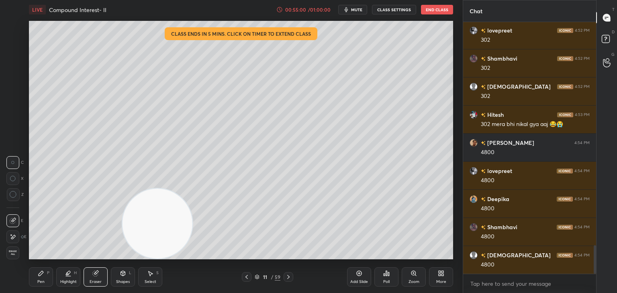
click at [18, 193] on div at bounding box center [13, 194] width 13 height 13
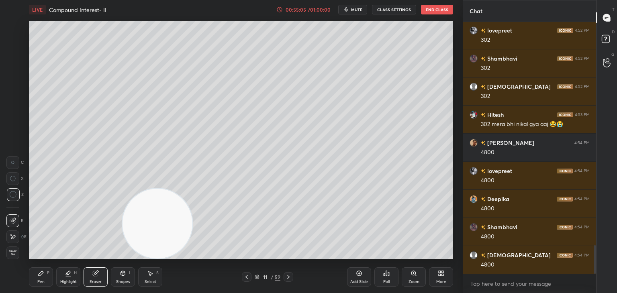
click at [43, 277] on div "Pen P" at bounding box center [41, 276] width 24 height 19
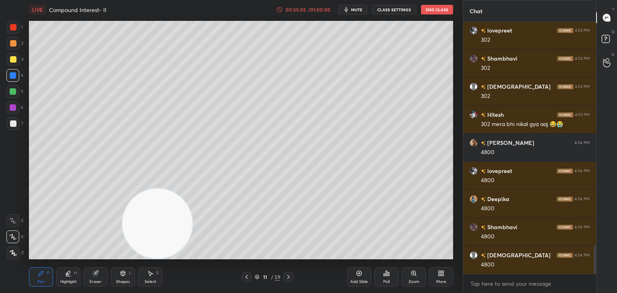
click at [47, 276] on div "Pen P" at bounding box center [41, 276] width 24 height 19
click at [358, 280] on div "Add Slide" at bounding box center [359, 282] width 18 height 4
click at [18, 123] on div at bounding box center [13, 123] width 13 height 13
click at [14, 63] on div at bounding box center [13, 59] width 13 height 13
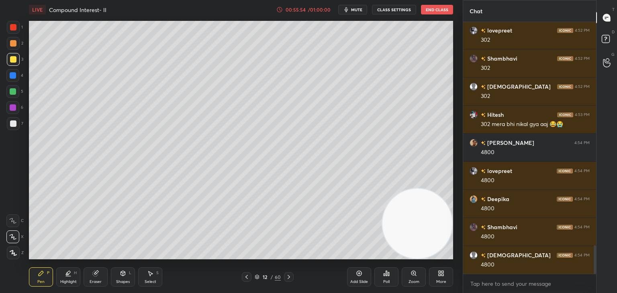
click at [14, 87] on div at bounding box center [12, 91] width 13 height 13
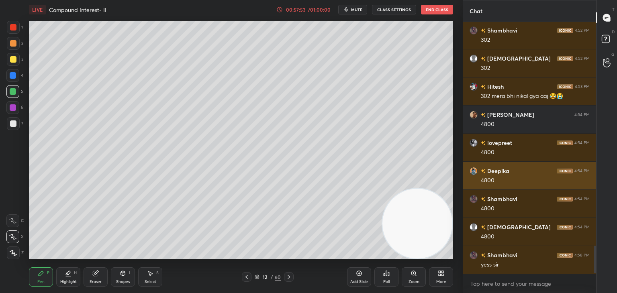
scroll to position [2034, 0]
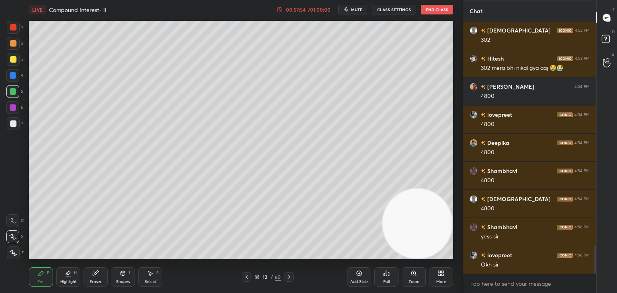
click at [357, 278] on div "Add Slide" at bounding box center [359, 276] width 24 height 19
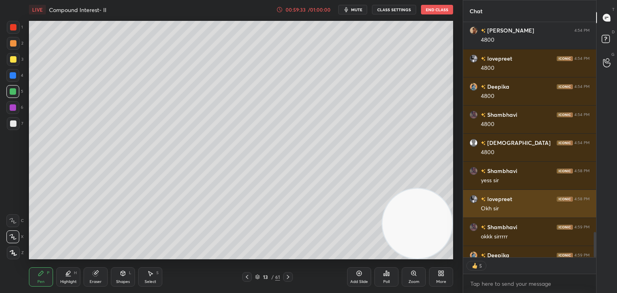
scroll to position [2107, 0]
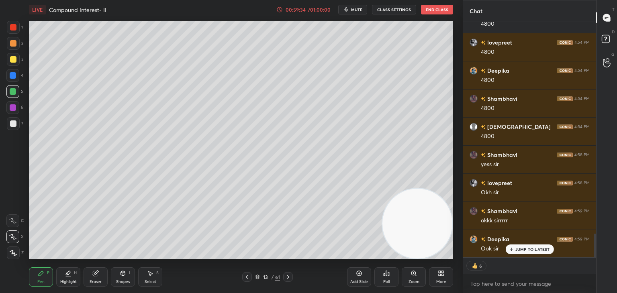
click at [365, 275] on div "Add Slide" at bounding box center [359, 276] width 24 height 19
click at [526, 248] on p "JUMP TO LATEST" at bounding box center [532, 249] width 35 height 5
click at [10, 58] on div at bounding box center [13, 59] width 6 height 6
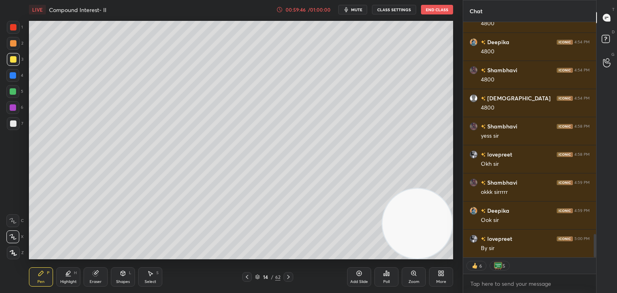
scroll to position [2163, 0]
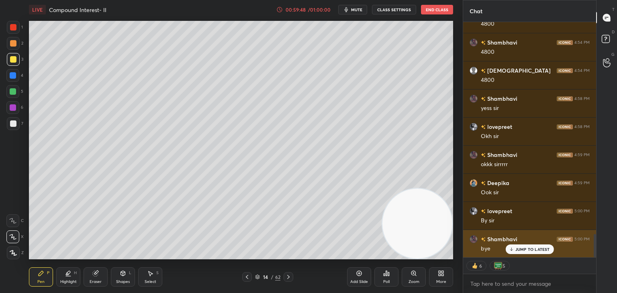
click at [521, 253] on div "JUMP TO LATEST" at bounding box center [529, 249] width 48 height 10
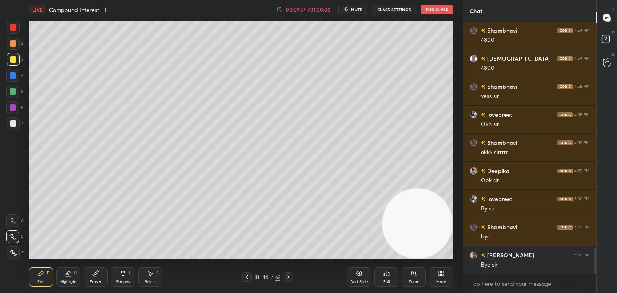
scroll to position [2203, 0]
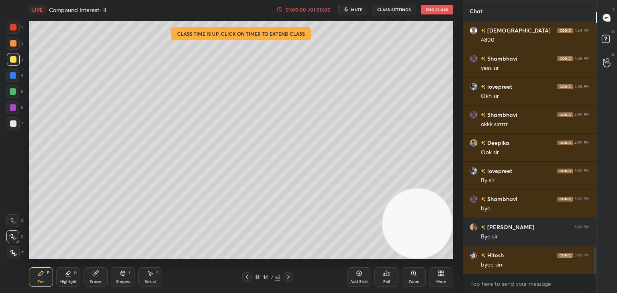
click at [438, 8] on button "End Class" at bounding box center [437, 10] width 32 height 10
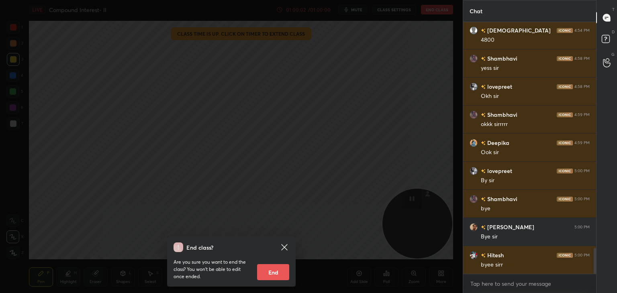
click at [279, 268] on button "End" at bounding box center [273, 272] width 32 height 16
type textarea "x"
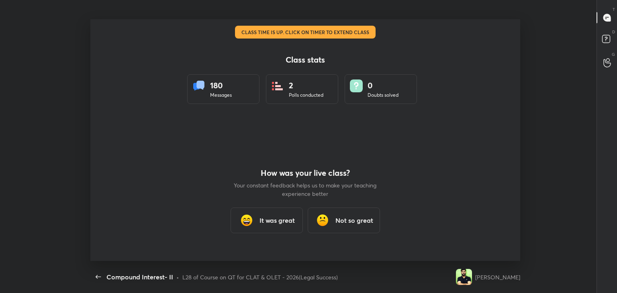
scroll to position [39901, 39533]
